Goal: Check status: Check status

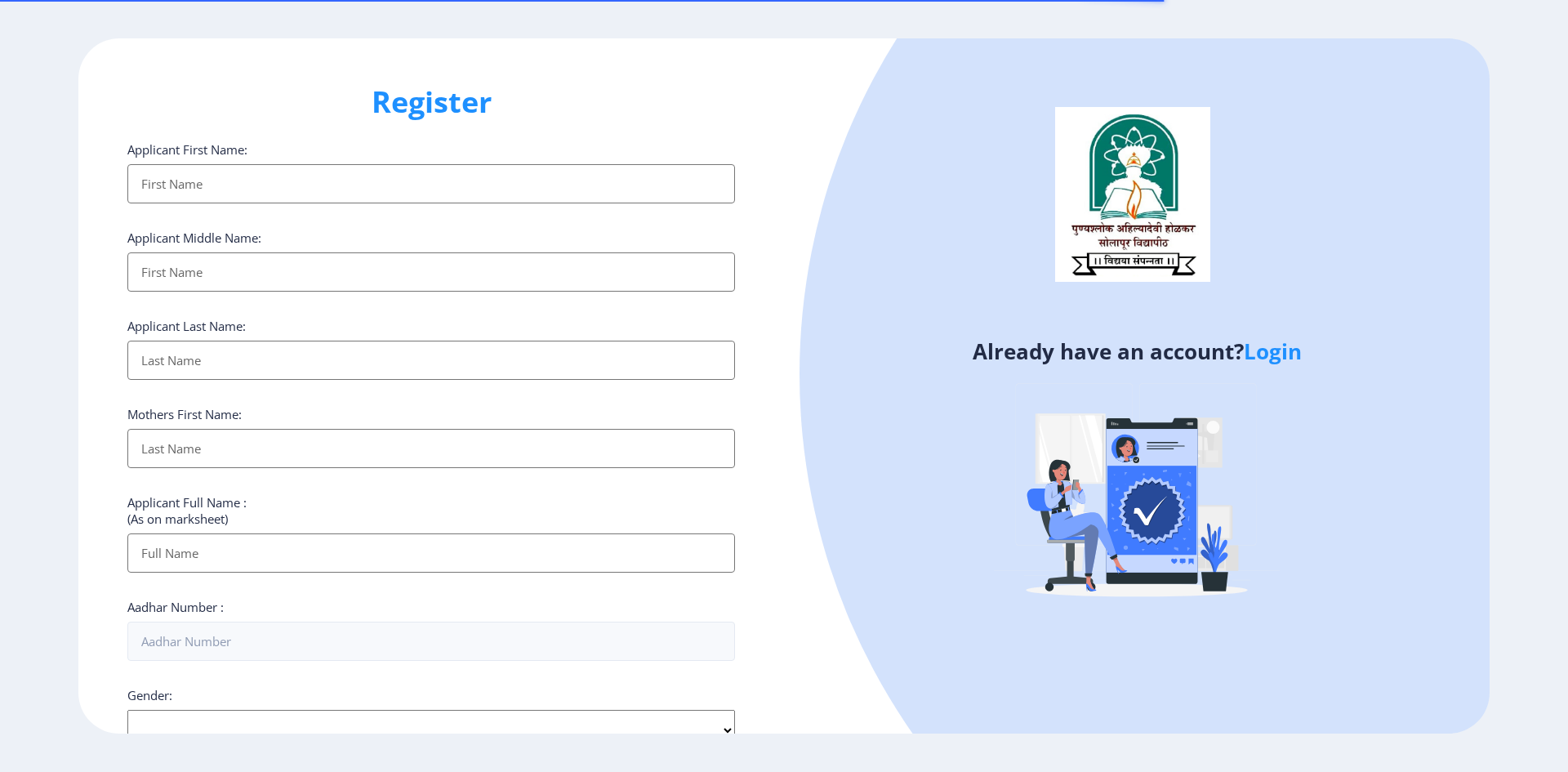
select select
click at [1271, 350] on link "Login" at bounding box center [1272, 350] width 58 height 29
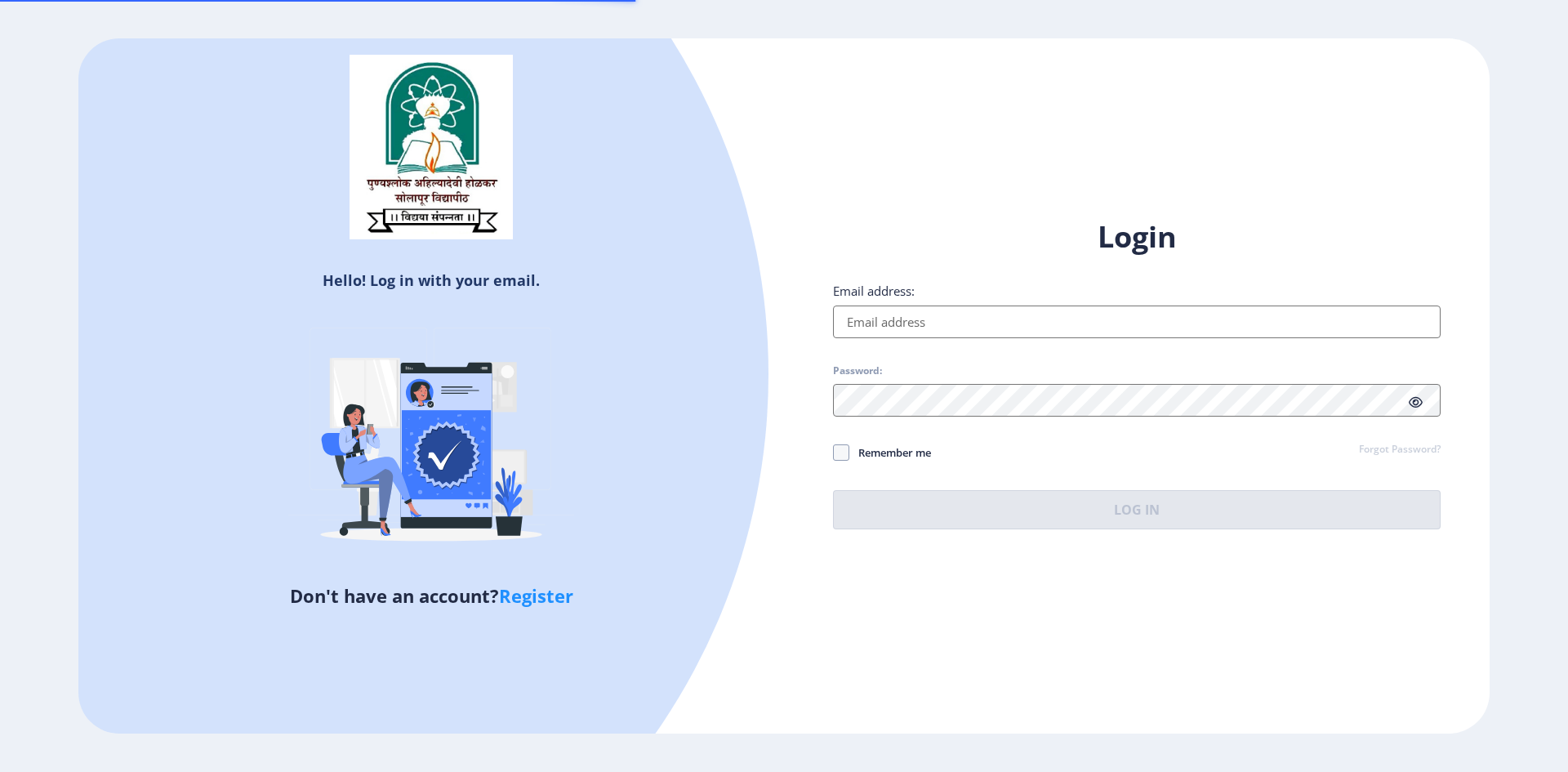
type input "[EMAIL_ADDRESS][DOMAIN_NAME]"
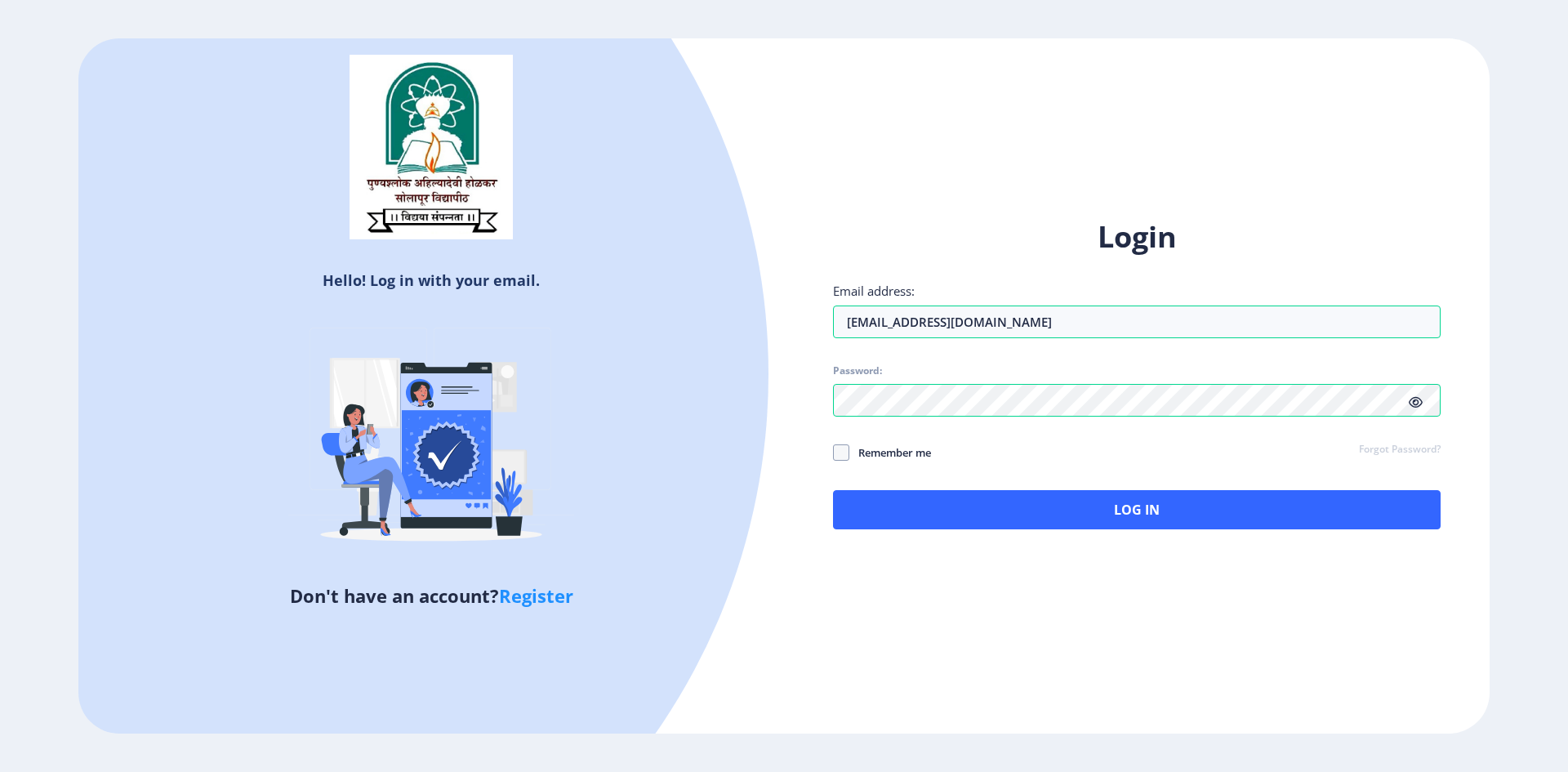
click at [850, 435] on div "Login Email address: [EMAIL_ADDRESS][DOMAIN_NAME] Password: Remember me Forgot …" at bounding box center [1136, 373] width 608 height 312
click at [850, 458] on span "Remember me" at bounding box center [890, 452] width 82 height 19
click at [834, 453] on input "Remember me" at bounding box center [833, 452] width 1 height 1
checkbox input "true"
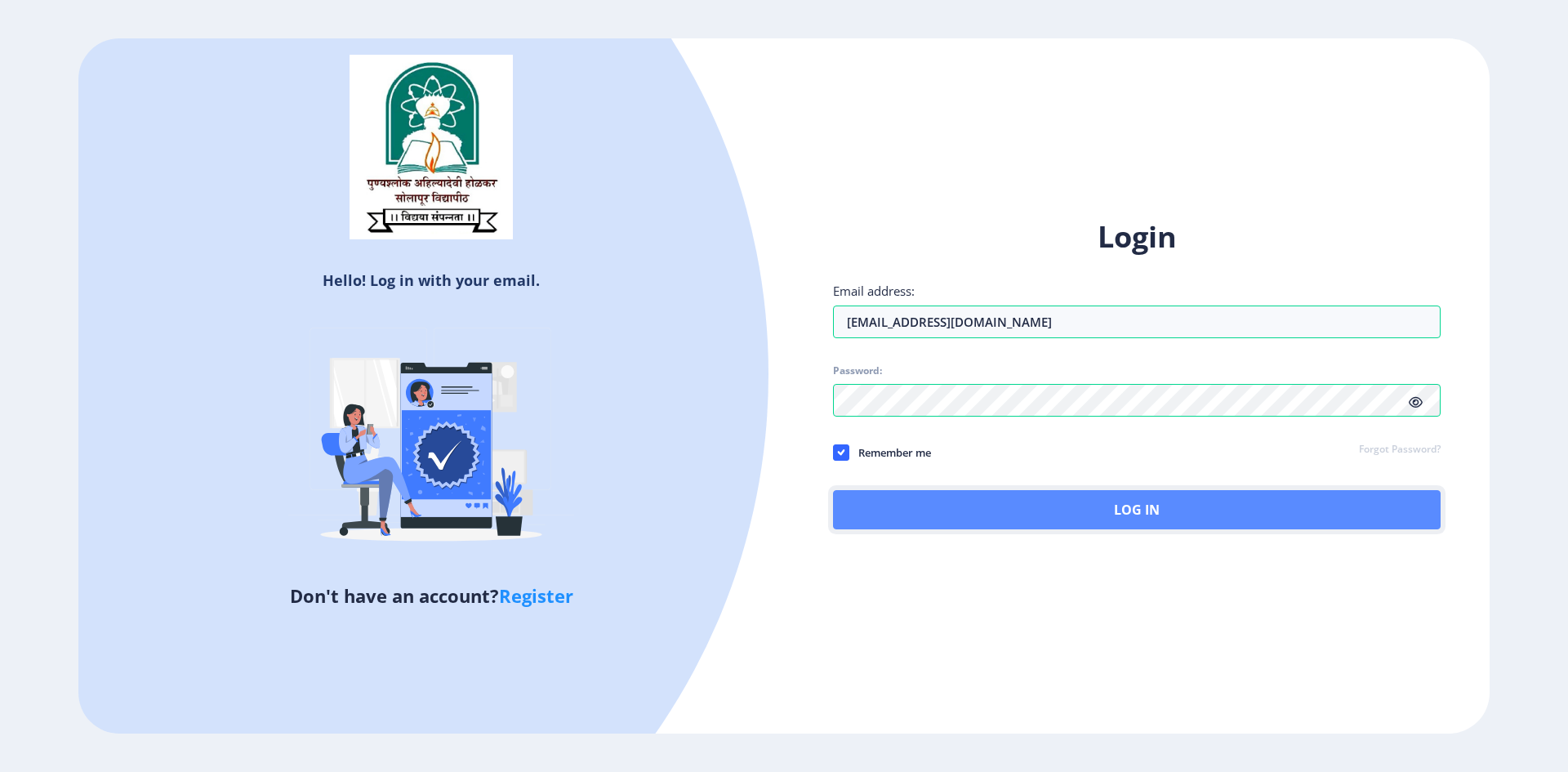
click at [876, 511] on button "Log In" at bounding box center [1136, 509] width 608 height 39
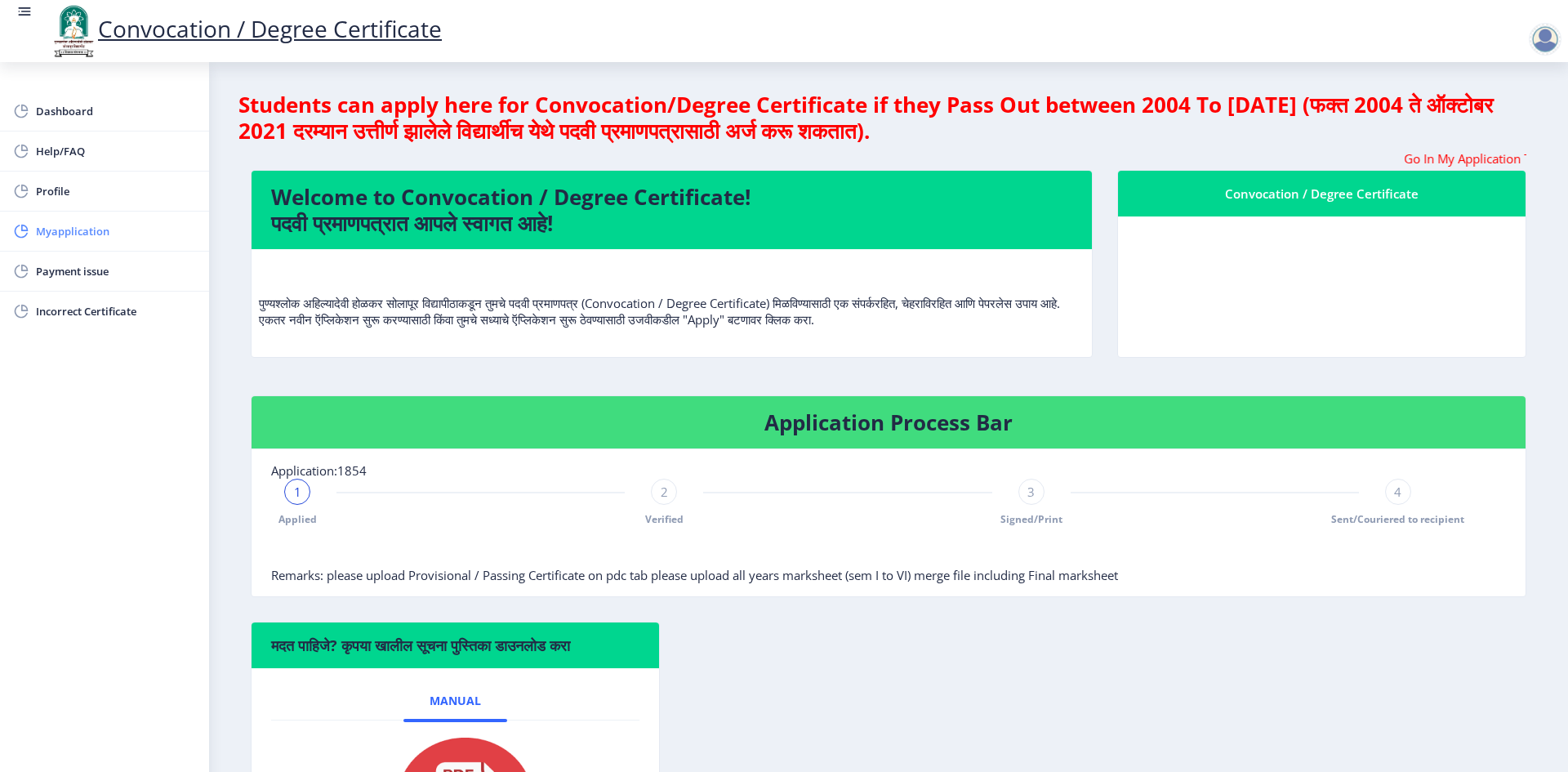
click at [145, 249] on link "Myapplication" at bounding box center [104, 231] width 209 height 39
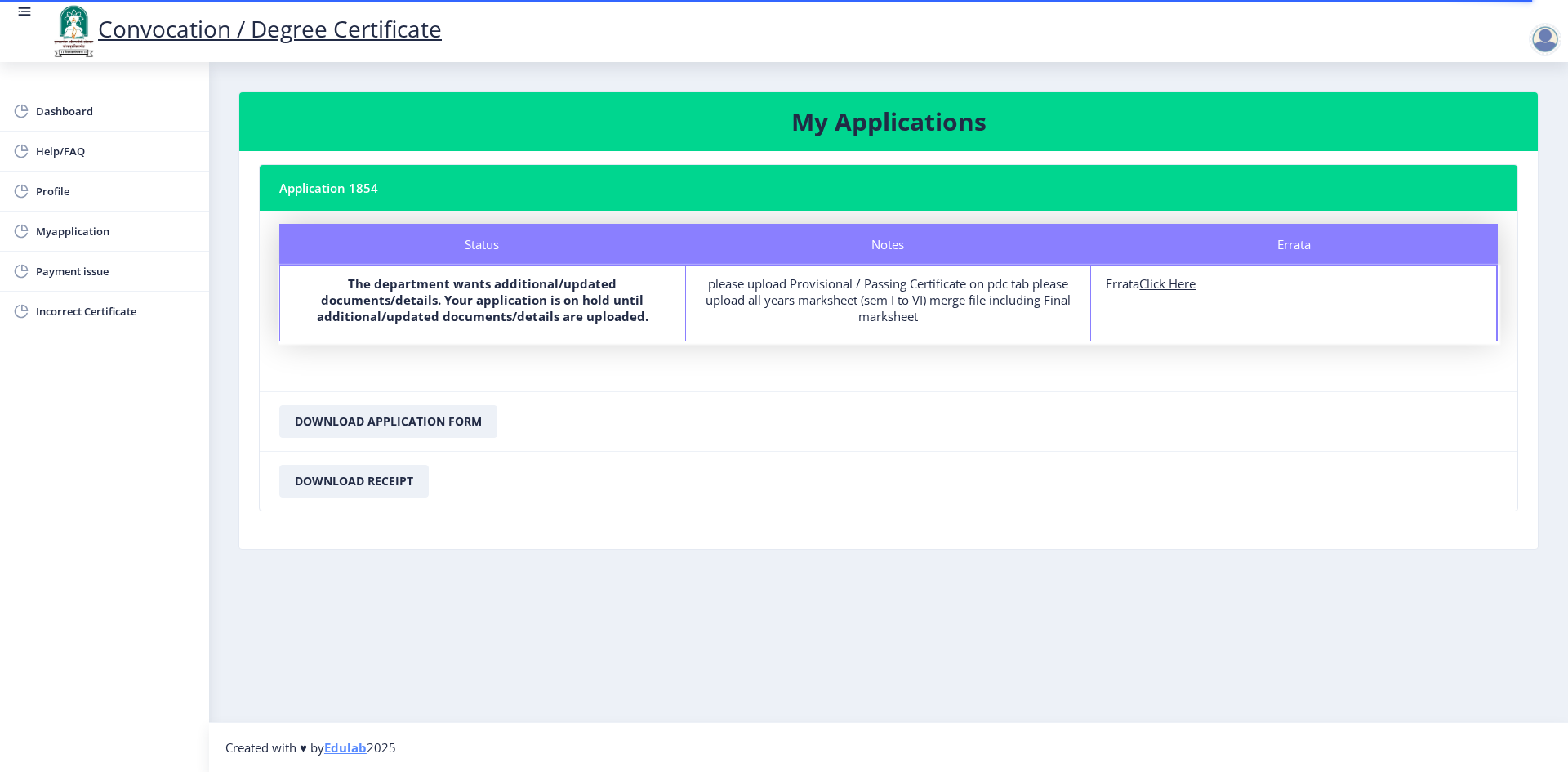
click at [1546, 39] on div at bounding box center [1545, 39] width 33 height 33
click at [1350, 93] on nb-card-header "My Applications" at bounding box center [889, 122] width 1299 height 59
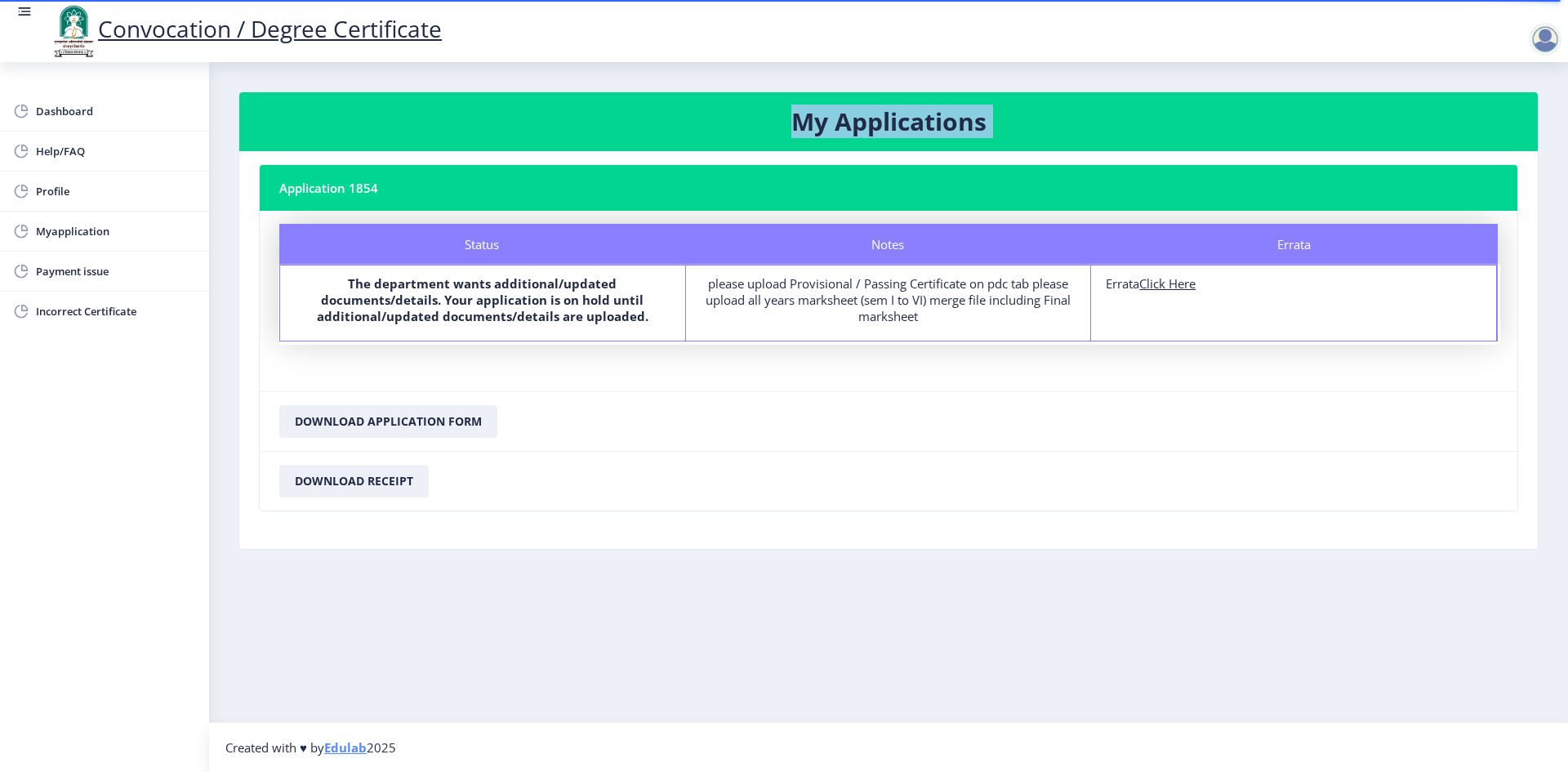
click at [1347, 150] on nb-card-header "My Applications" at bounding box center [889, 122] width 1299 height 59
click at [1338, 196] on nb-card-header "Application 1854" at bounding box center [888, 187] width 1258 height 45
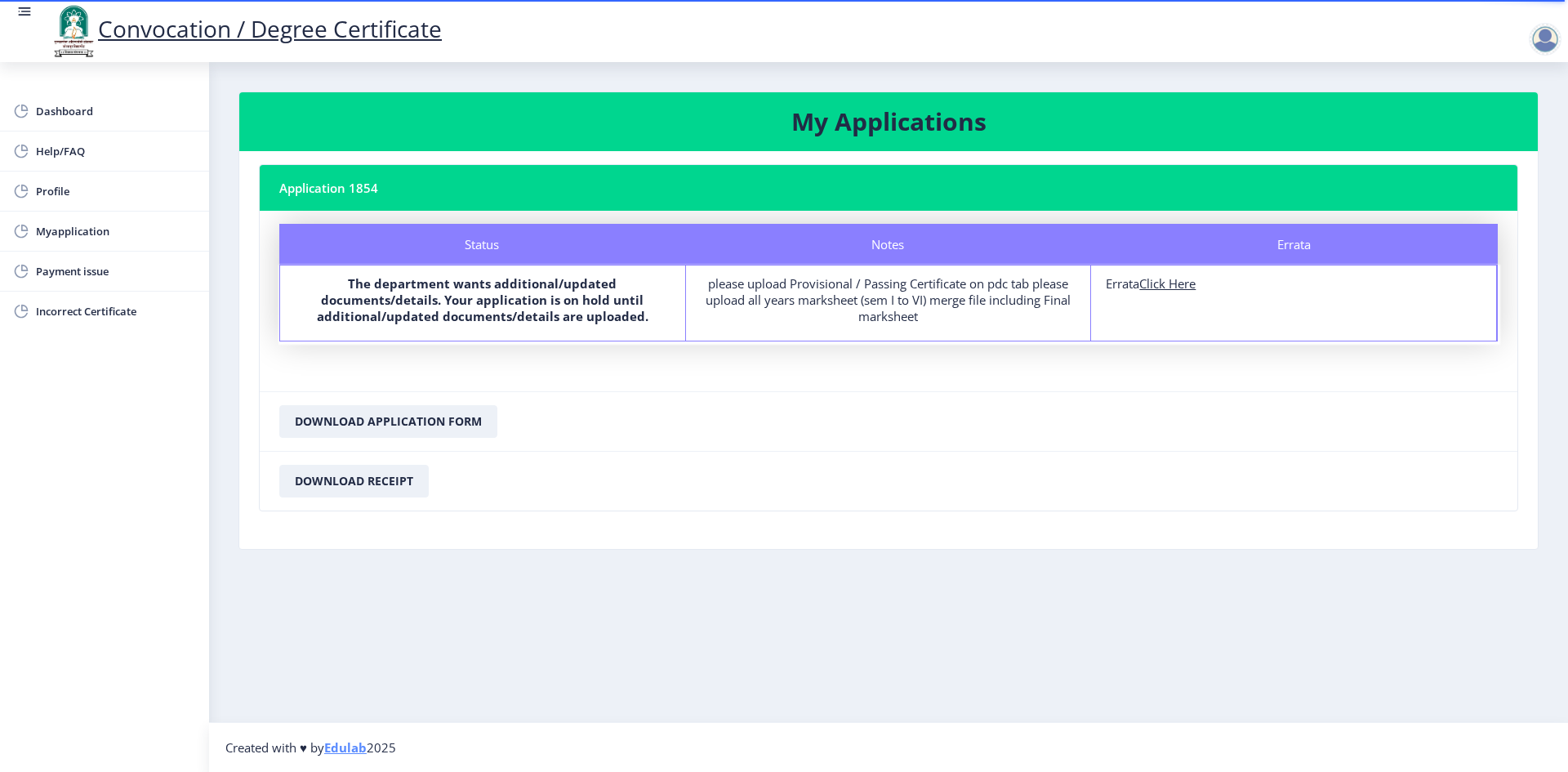
click at [1338, 196] on nb-card-header "Application 1854" at bounding box center [888, 187] width 1258 height 45
click at [733, 318] on div "please upload Provisional / Passing Certificate on pdc tab please upload all ye…" at bounding box center [888, 300] width 376 height 49
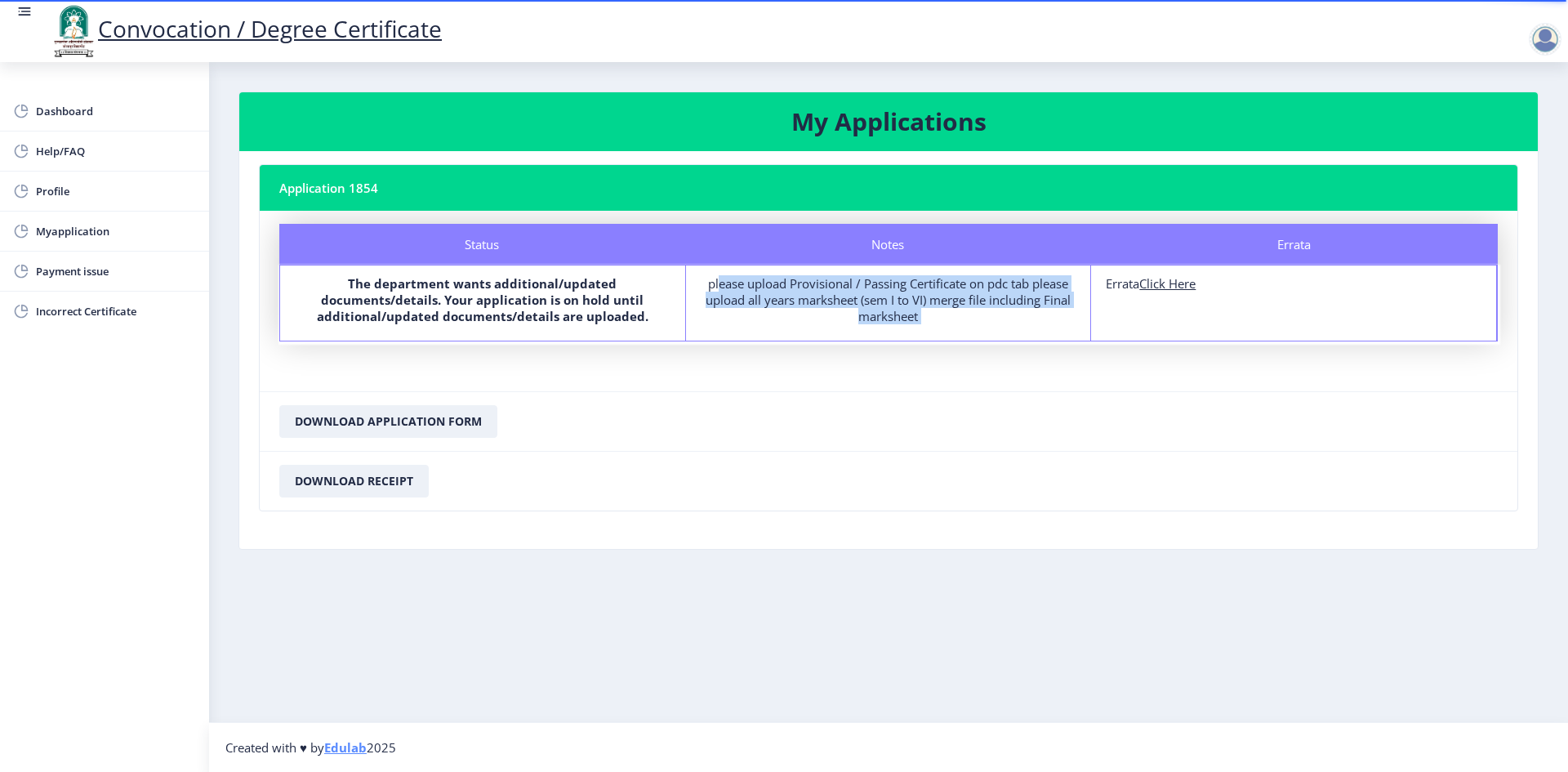
click at [733, 318] on div "please upload Provisional / Passing Certificate on pdc tab please upload all ye…" at bounding box center [888, 300] width 376 height 49
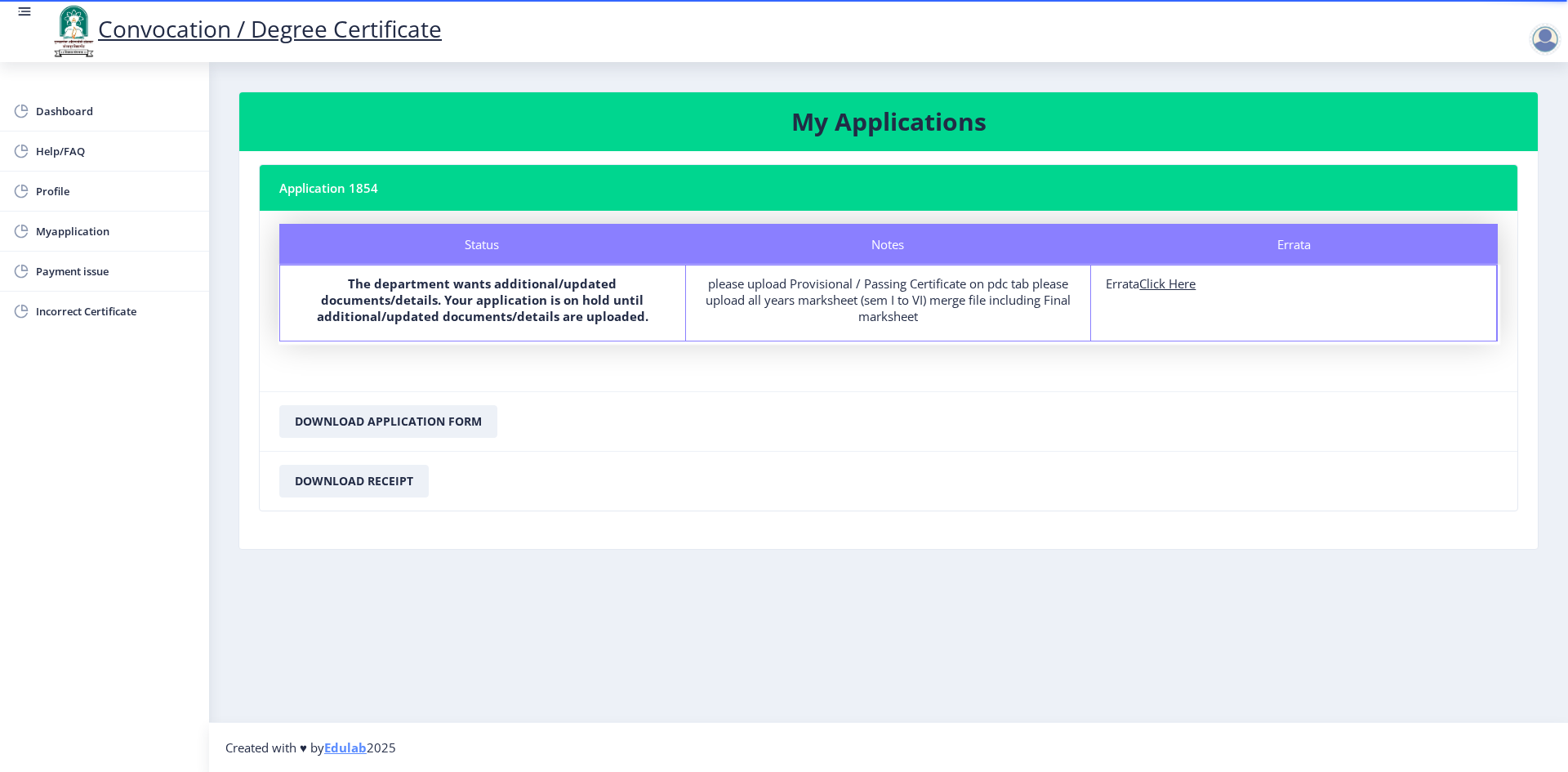
click at [1269, 332] on div "Errata Errata Click Here" at bounding box center [1294, 302] width 406 height 75
click at [1260, 307] on div "Errata Errata Click Here" at bounding box center [1294, 302] width 406 height 75
